Goal: Information Seeking & Learning: Learn about a topic

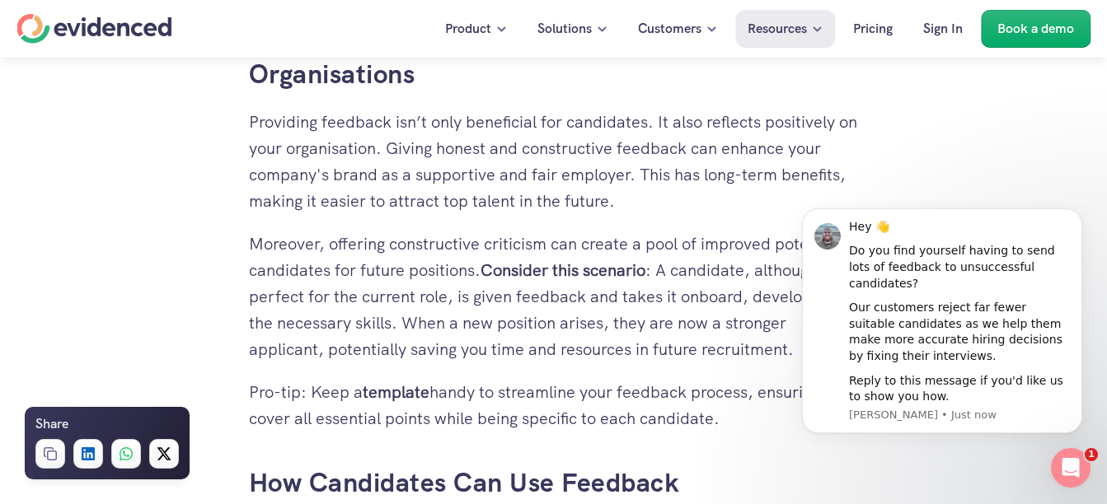
scroll to position [2336, 0]
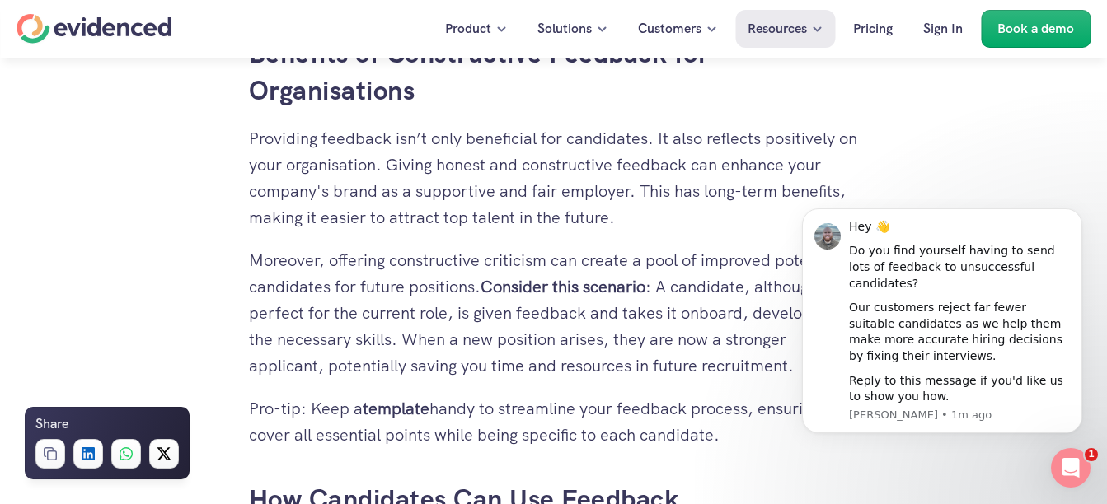
click at [692, 256] on p "Moreover, offering constructive criticism can create a pool of improved potenti…" at bounding box center [554, 313] width 610 height 132
click at [678, 367] on p "Moreover, offering constructive criticism can create a pool of improved potenti…" at bounding box center [554, 313] width 610 height 132
click at [1063, 452] on icon "Open Intercom Messenger" at bounding box center [1068, 465] width 27 height 27
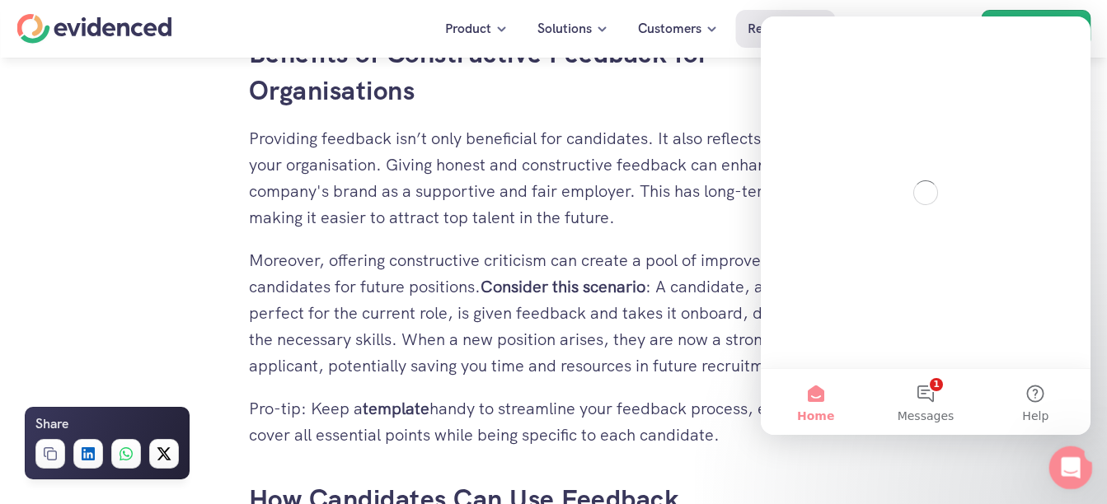
scroll to position [0, 0]
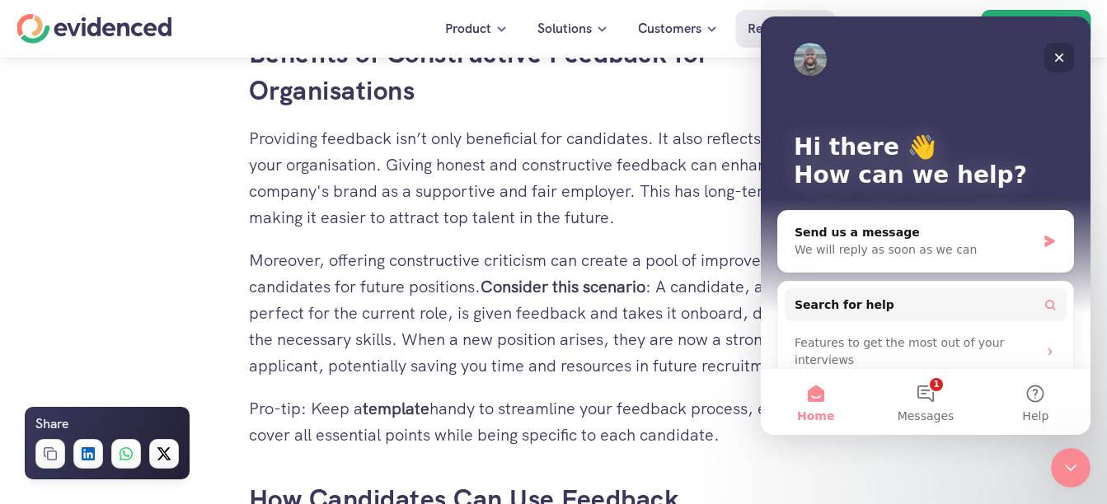
click at [1052, 54] on icon "Close" at bounding box center [1058, 57] width 13 height 13
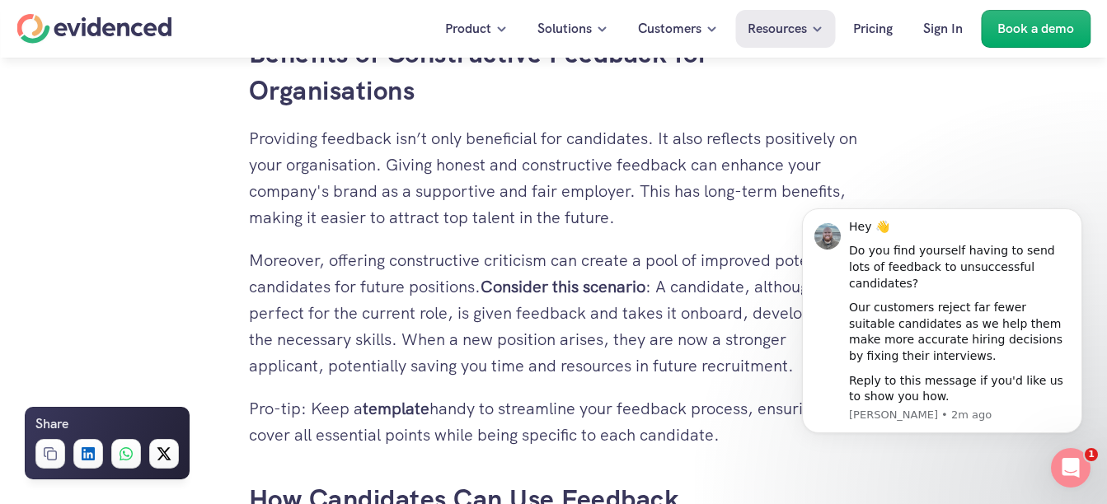
click at [1071, 224] on button "Dismiss notification" at bounding box center [1077, 213] width 21 height 21
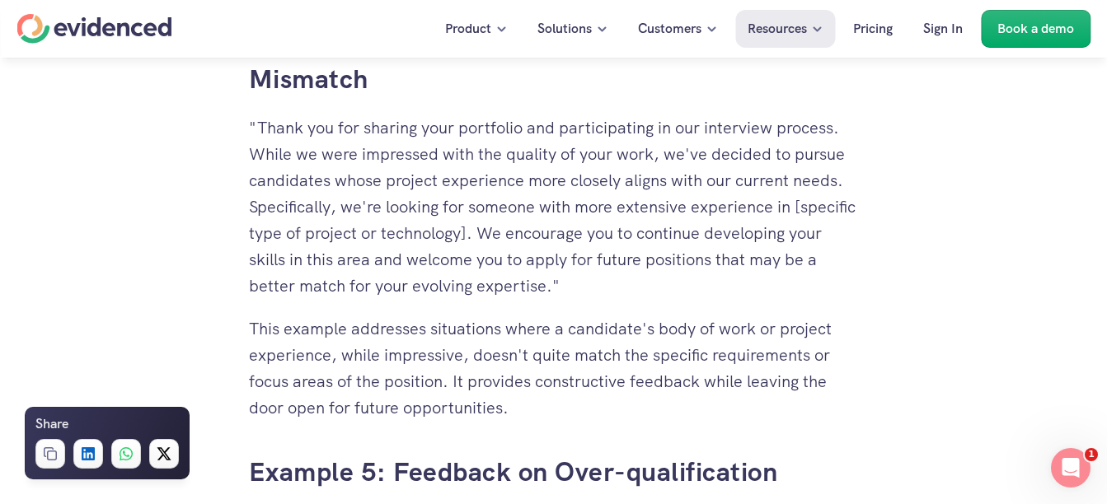
scroll to position [5231, 0]
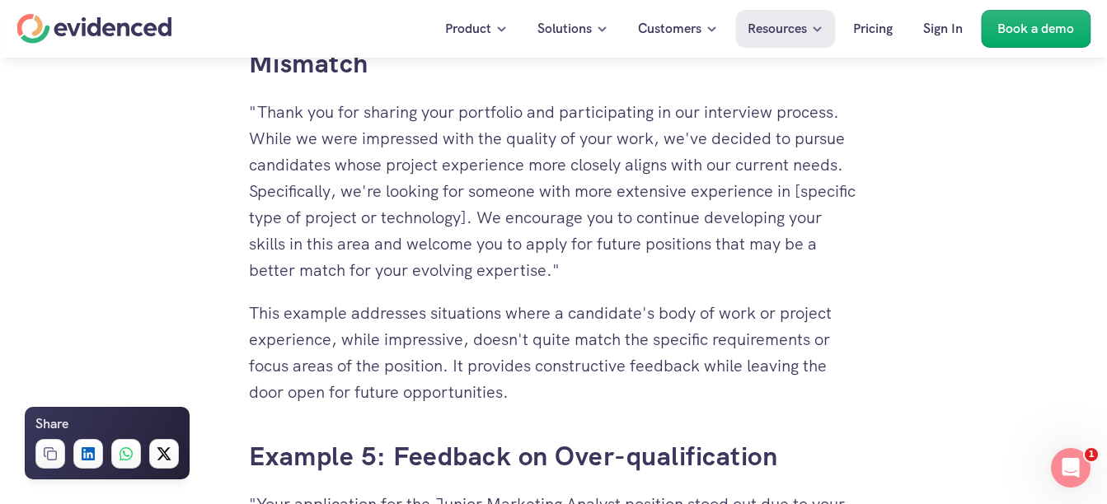
click at [810, 328] on p "This example addresses situations where a candidate's body of work or project e…" at bounding box center [554, 352] width 610 height 105
click at [851, 334] on p "This example addresses situations where a candidate's body of work or project e…" at bounding box center [554, 352] width 610 height 105
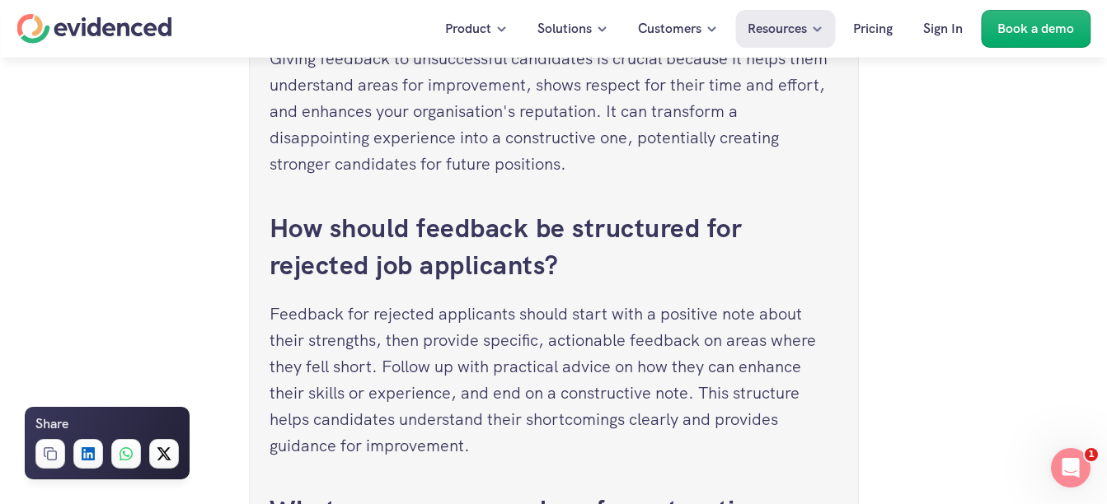
scroll to position [7205, 0]
